Goal: Task Accomplishment & Management: Complete application form

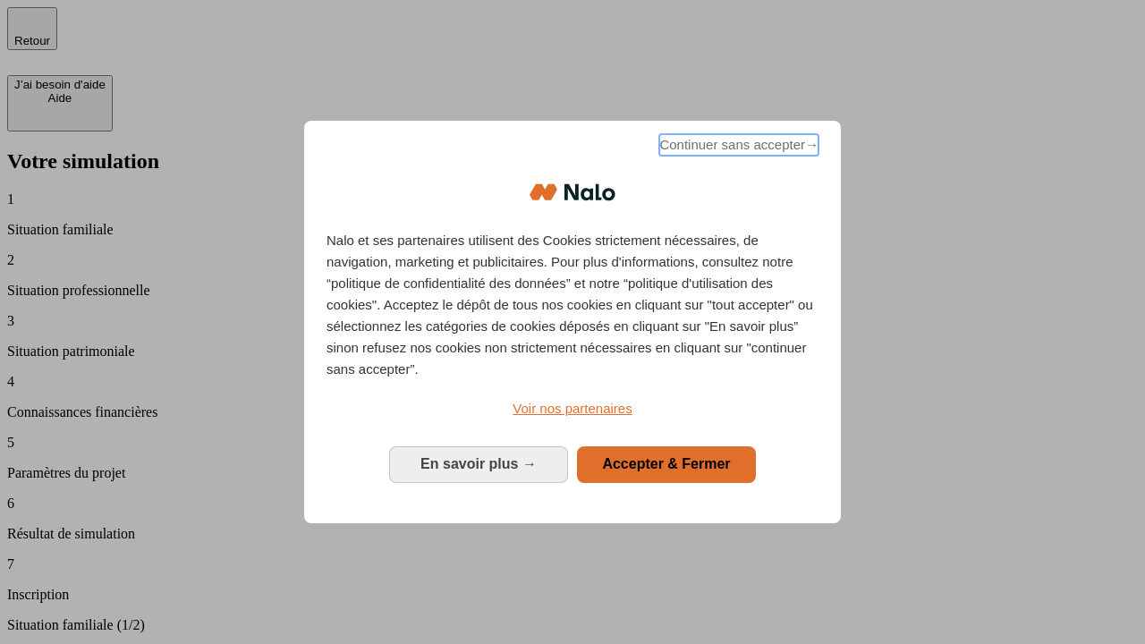
click at [737, 148] on span "Continuer sans accepter →" at bounding box center [738, 144] width 159 height 21
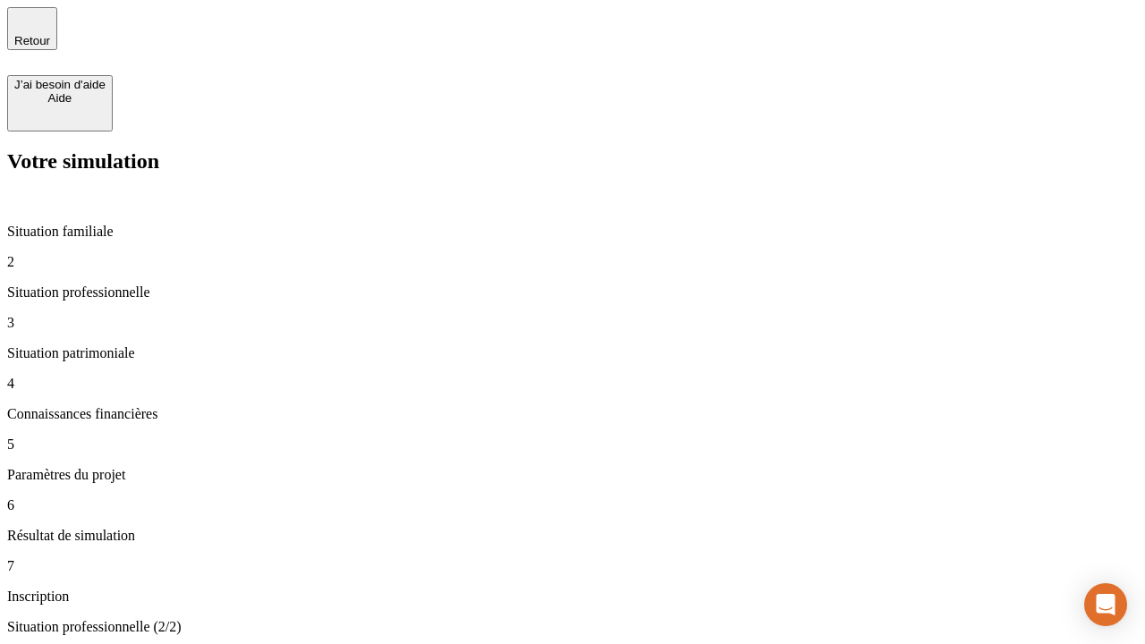
type input "30 000"
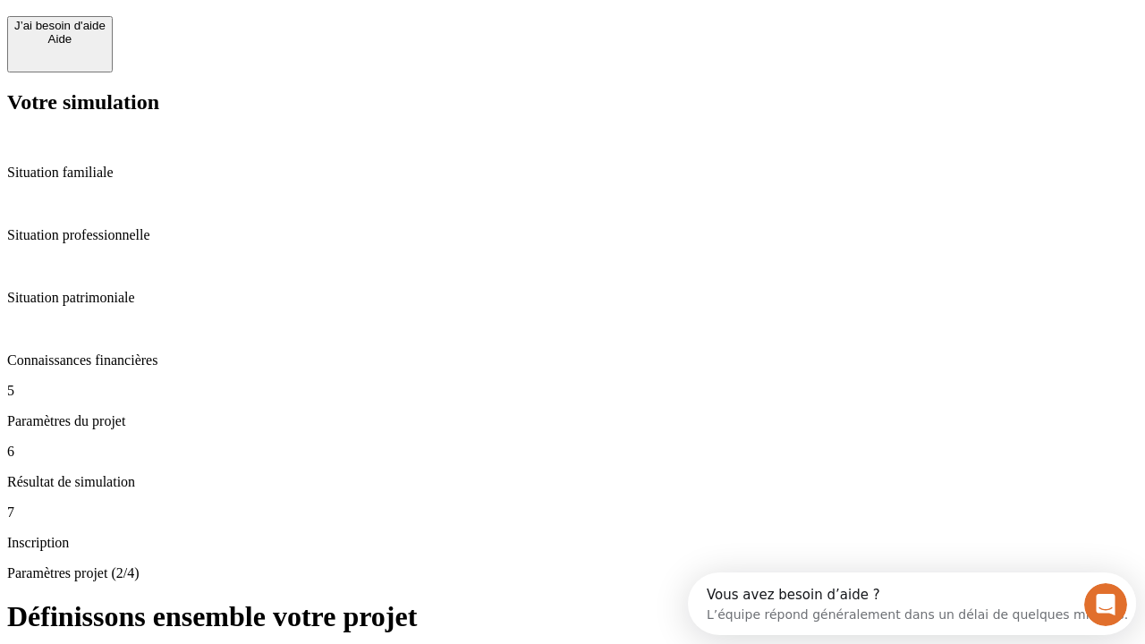
scroll to position [34, 0]
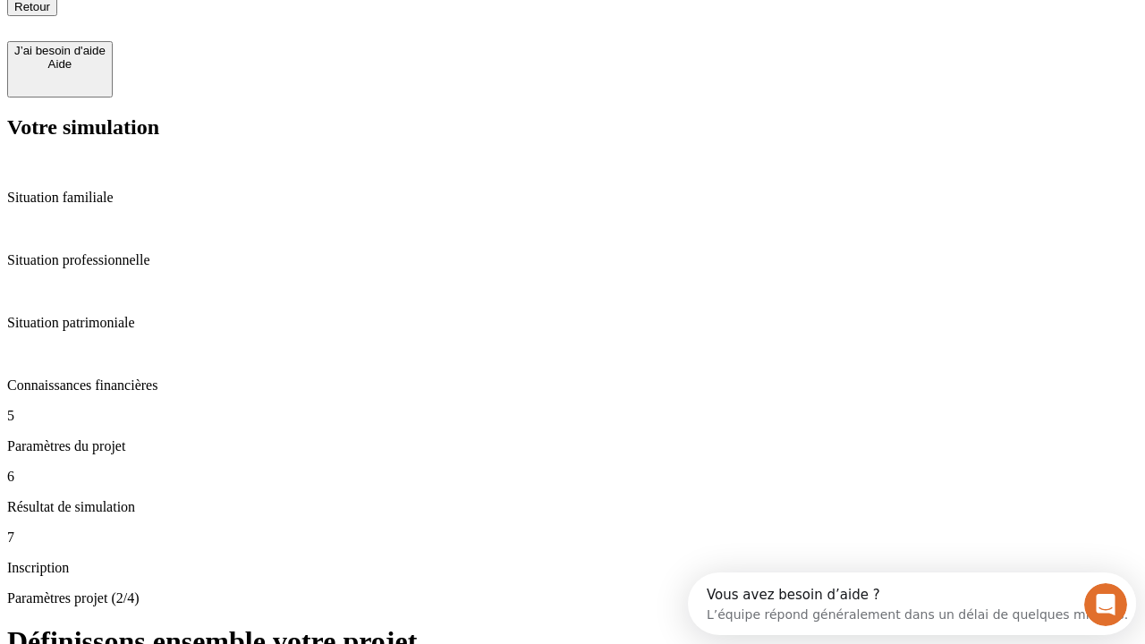
type input "25"
type input "64"
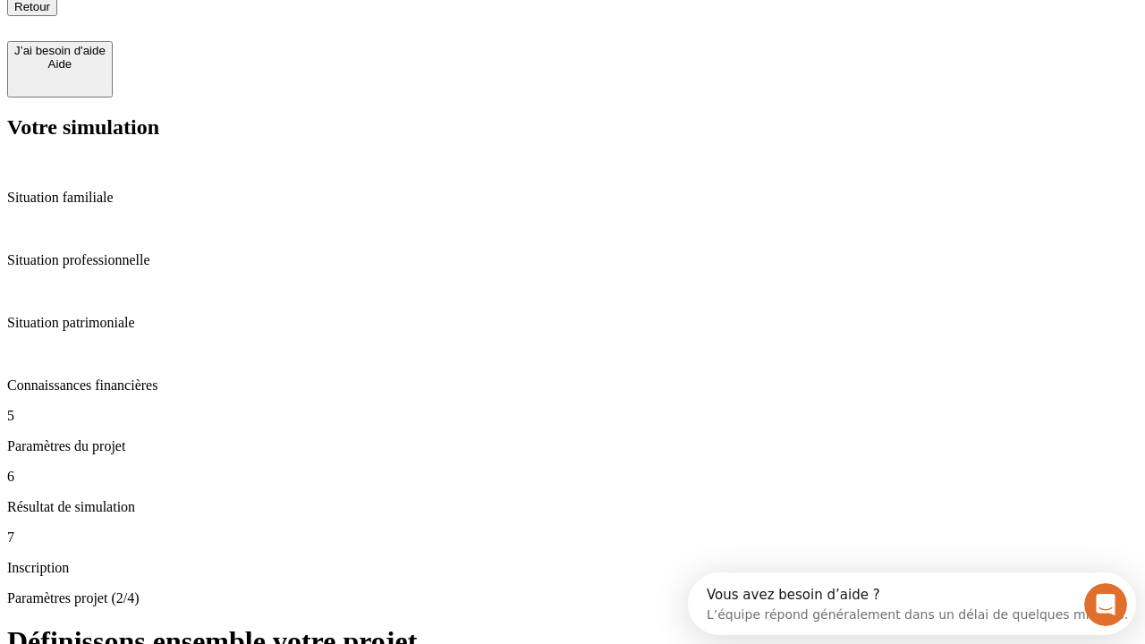
type input "1 000"
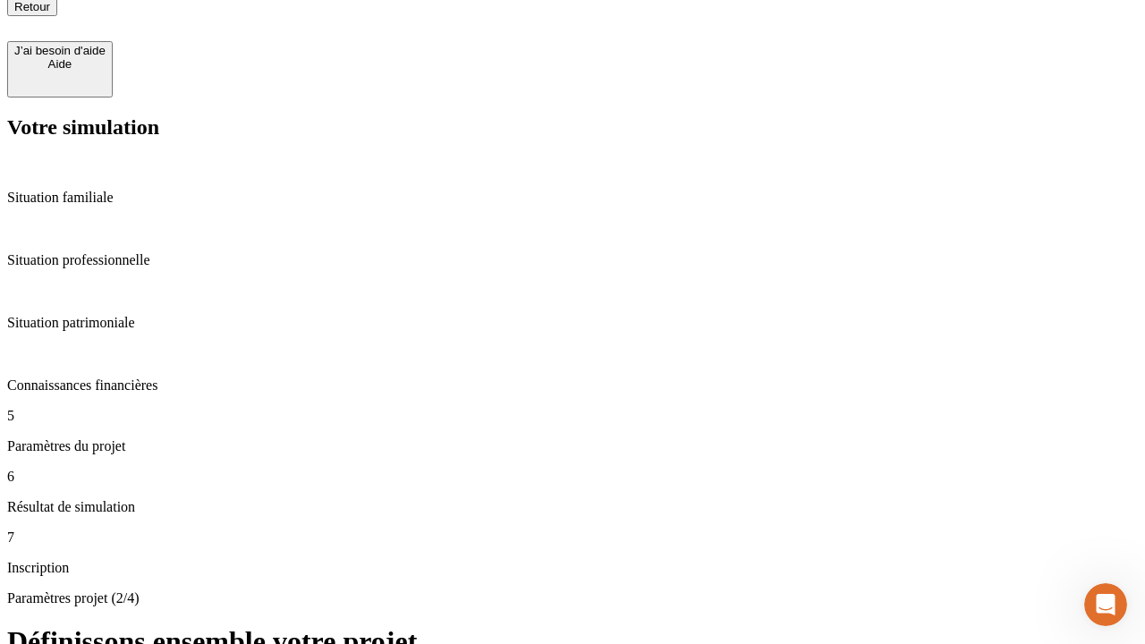
type input "640"
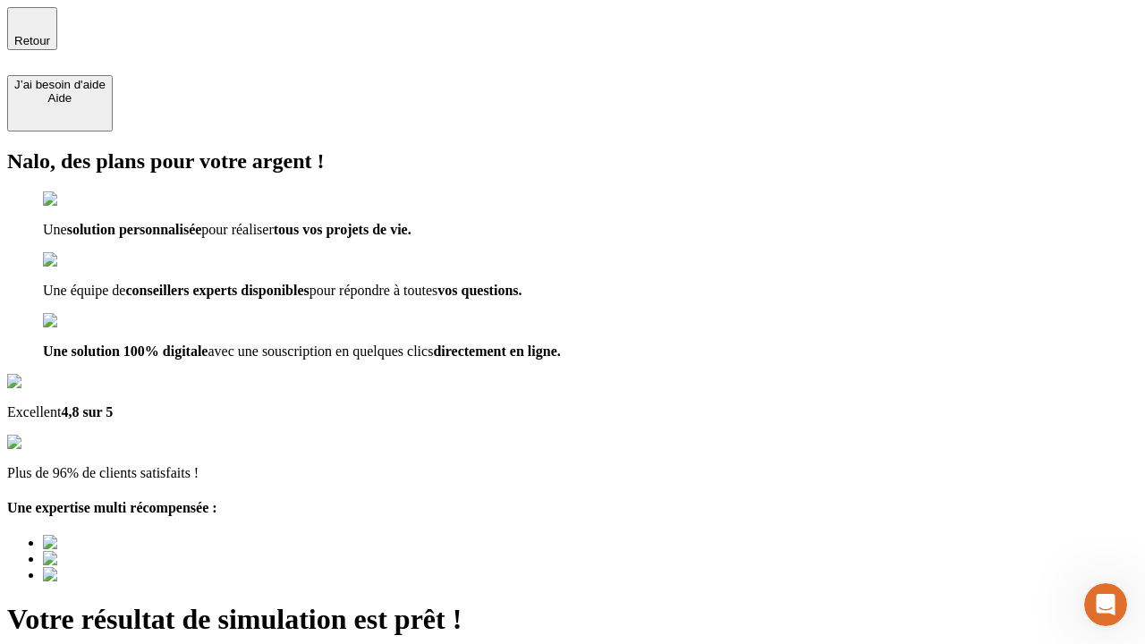
type input "[EMAIL_ADDRESS][PERSON_NAME][DOMAIN_NAME]"
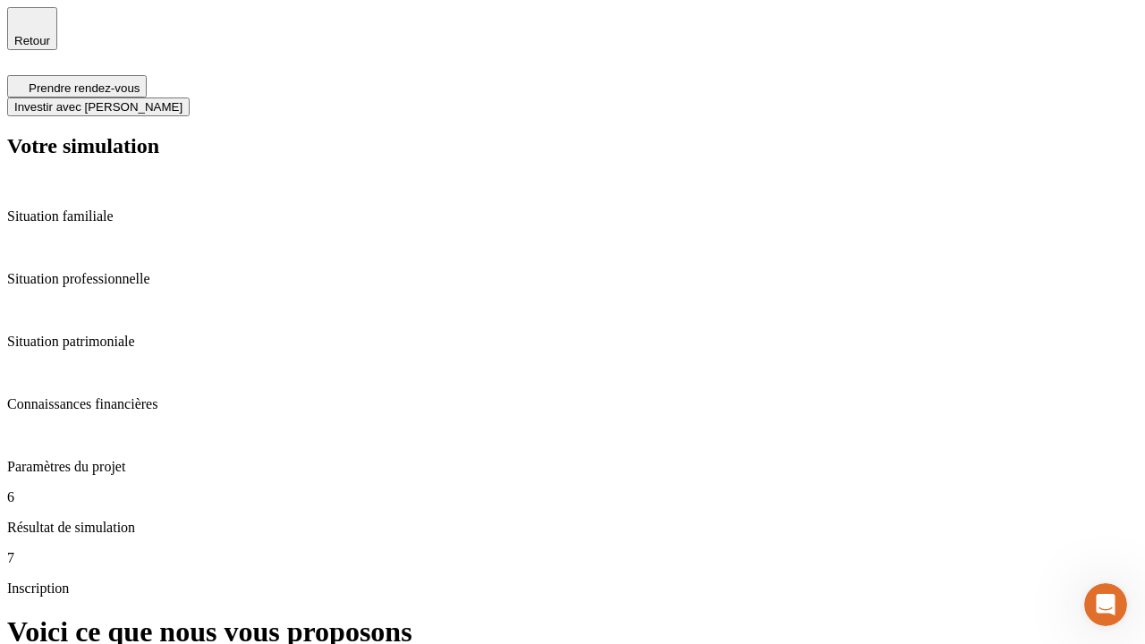
click at [183, 100] on span "Investir avec [PERSON_NAME]" at bounding box center [98, 106] width 168 height 13
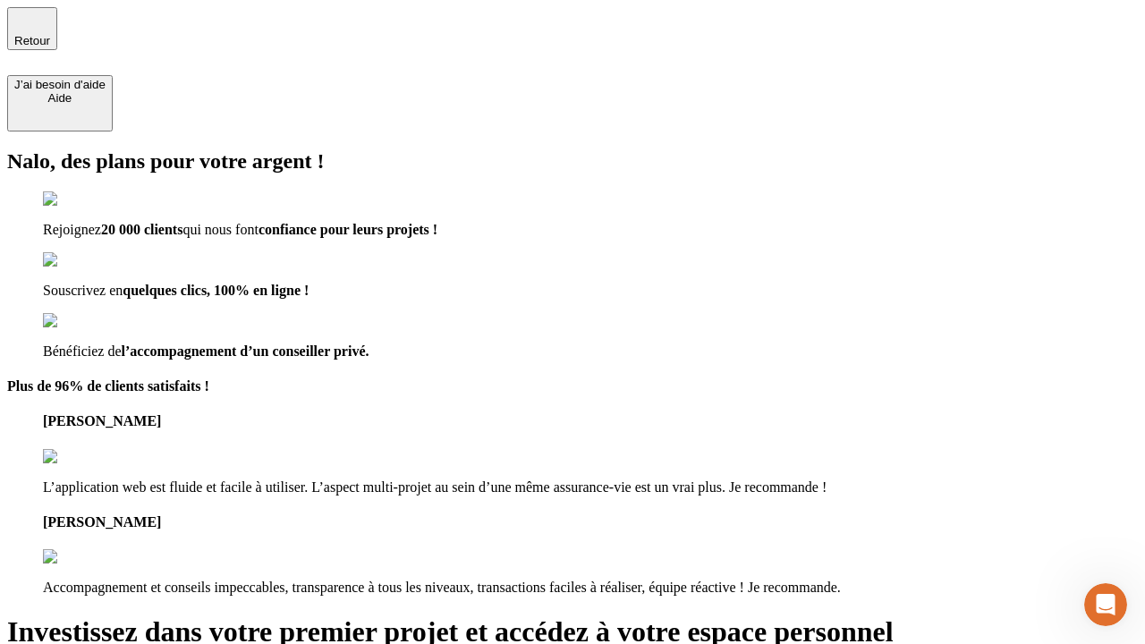
type input "[PERSON_NAME][EMAIL_ADDRESS][DOMAIN_NAME]"
